Goal: Task Accomplishment & Management: Manage account settings

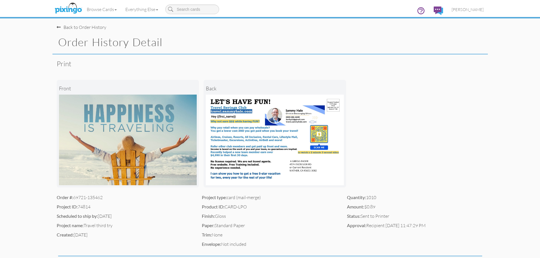
click at [263, 137] on img at bounding box center [275, 140] width 138 height 91
click at [475, 10] on span "[PERSON_NAME]" at bounding box center [468, 9] width 32 height 5
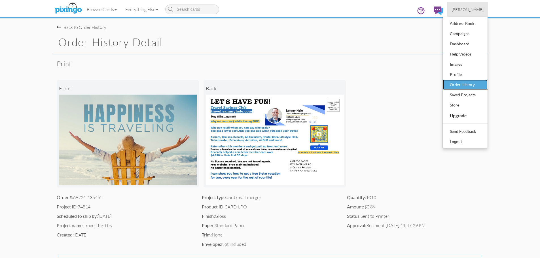
click at [458, 86] on div "Order History" at bounding box center [465, 85] width 33 height 9
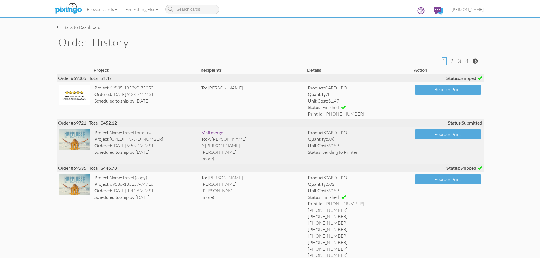
click at [109, 139] on strong "Project:" at bounding box center [101, 138] width 15 height 5
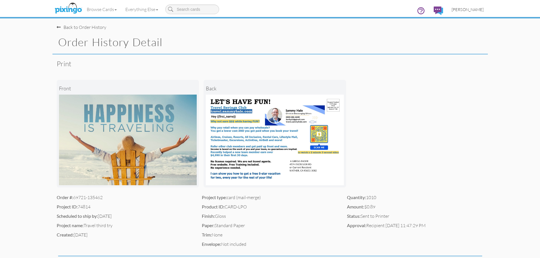
click at [471, 9] on span "[PERSON_NAME]" at bounding box center [468, 9] width 32 height 5
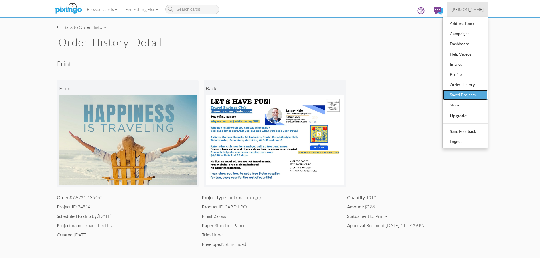
click at [471, 97] on div "Saved Projects" at bounding box center [465, 95] width 33 height 9
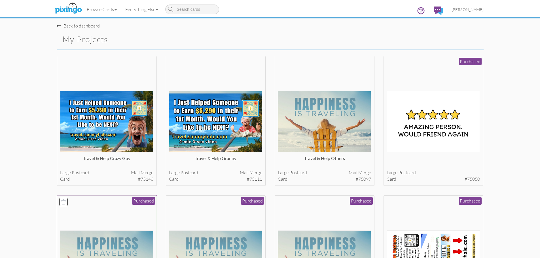
click at [136, 221] on div at bounding box center [106, 245] width 93 height 93
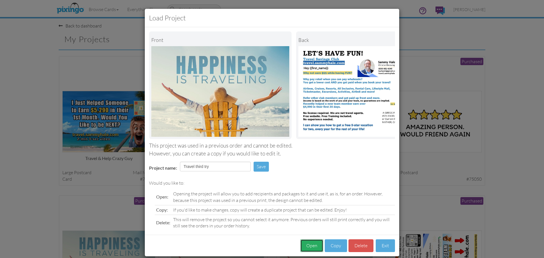
click at [311, 250] on button "Open" at bounding box center [312, 246] width 23 height 13
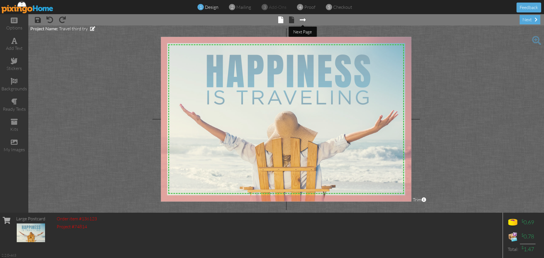
click at [303, 18] on span at bounding box center [303, 19] width 6 height 7
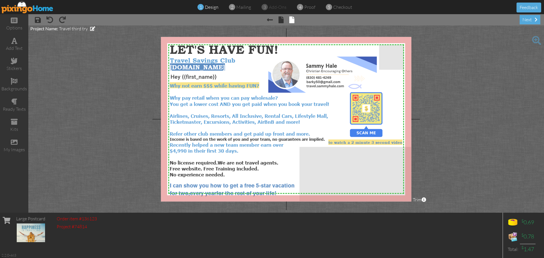
click at [19, 9] on img at bounding box center [27, 7] width 52 height 13
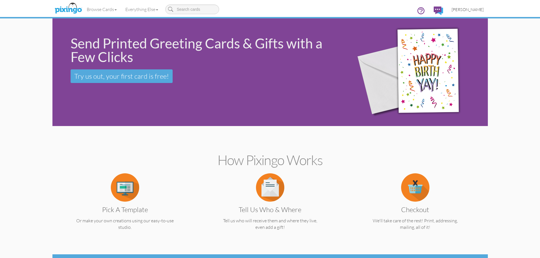
click at [472, 11] on span "[PERSON_NAME]" at bounding box center [468, 9] width 32 height 5
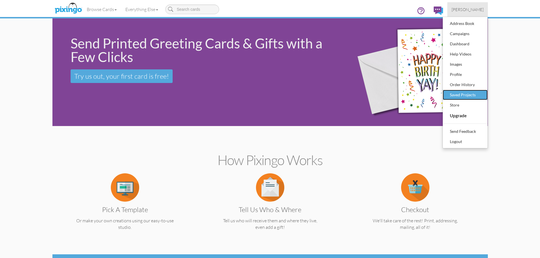
click at [469, 93] on div "Saved Projects" at bounding box center [465, 95] width 33 height 9
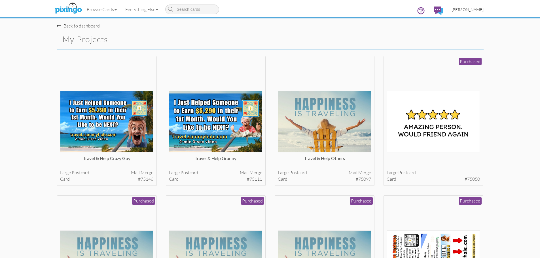
click at [473, 11] on span "[PERSON_NAME]" at bounding box center [468, 9] width 32 height 5
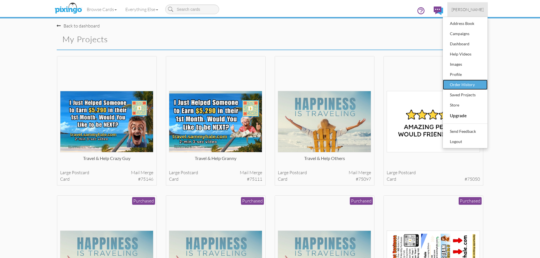
click at [457, 85] on div "Order History" at bounding box center [465, 85] width 33 height 9
